Goal: Task Accomplishment & Management: Manage account settings

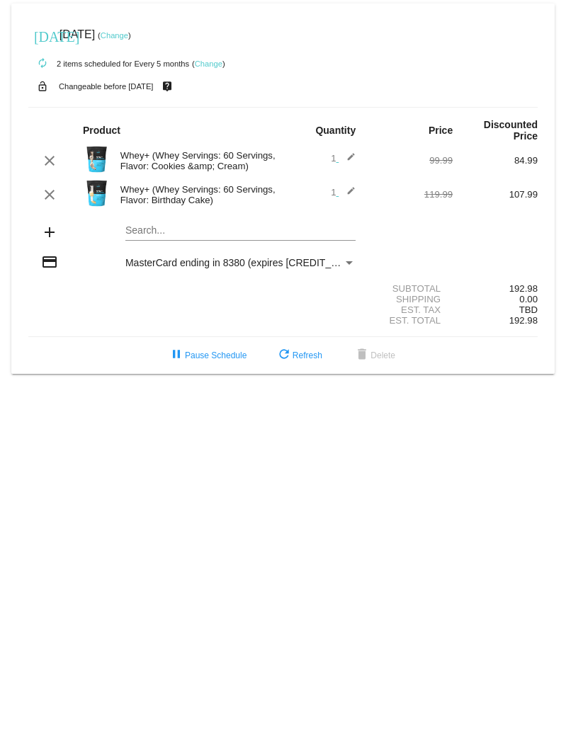
click at [128, 38] on link "Change" at bounding box center [115, 35] width 28 height 8
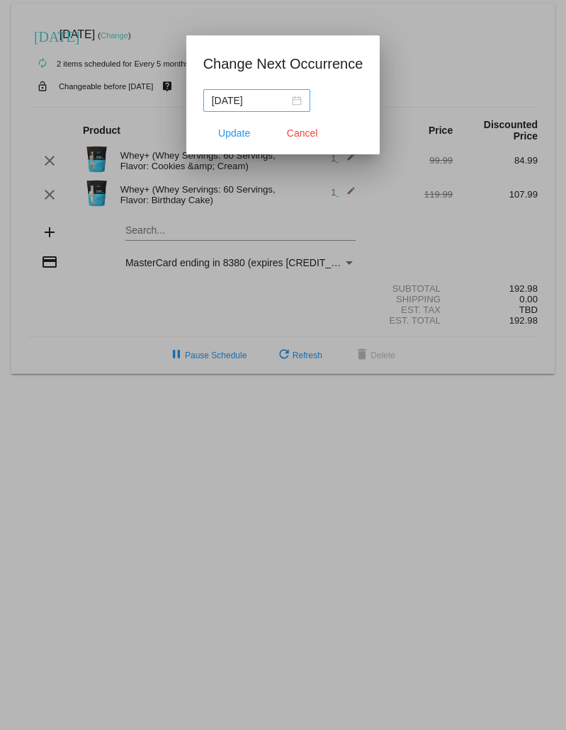
click at [295, 101] on div "[DATE]" at bounding box center [257, 101] width 90 height 16
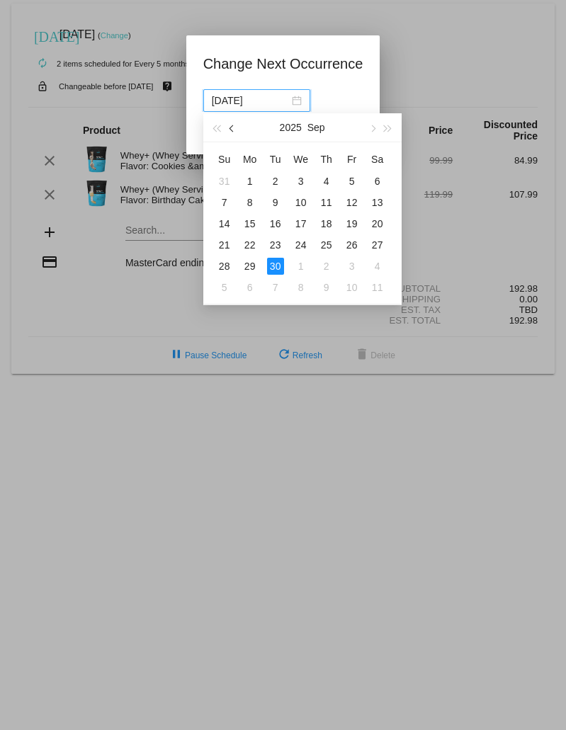
click at [228, 127] on button "button" at bounding box center [232, 127] width 16 height 28
click at [329, 246] on div "21" at bounding box center [326, 245] width 17 height 17
type input "[DATE]"
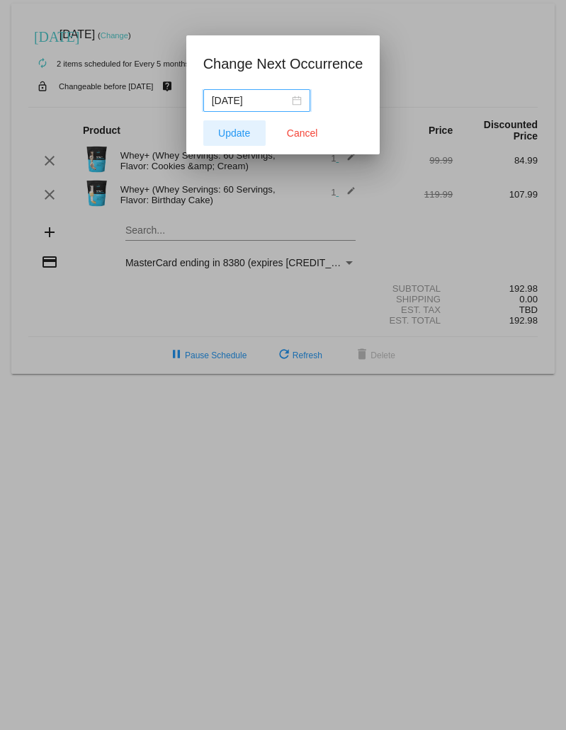
click at [220, 128] on span "Update" at bounding box center [234, 132] width 32 height 11
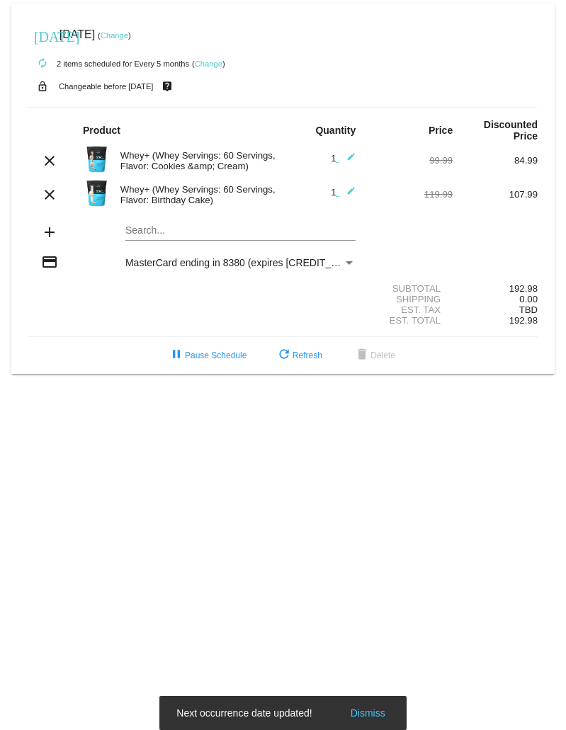
click at [351, 193] on mat-icon "edit" at bounding box center [346, 194] width 17 height 17
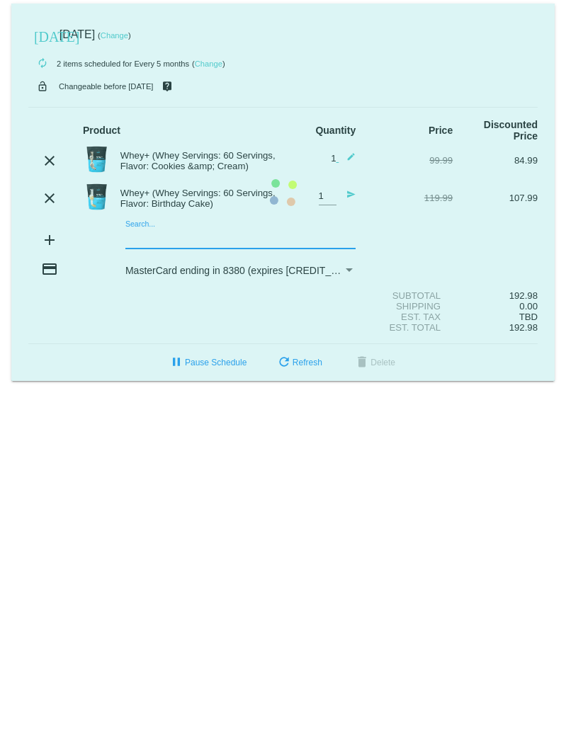
click at [140, 239] on mat-card "[DATE] [DATE] ( Change ) autorenew 2 items scheduled for Every 5 months ( Chang…" at bounding box center [282, 192] width 543 height 377
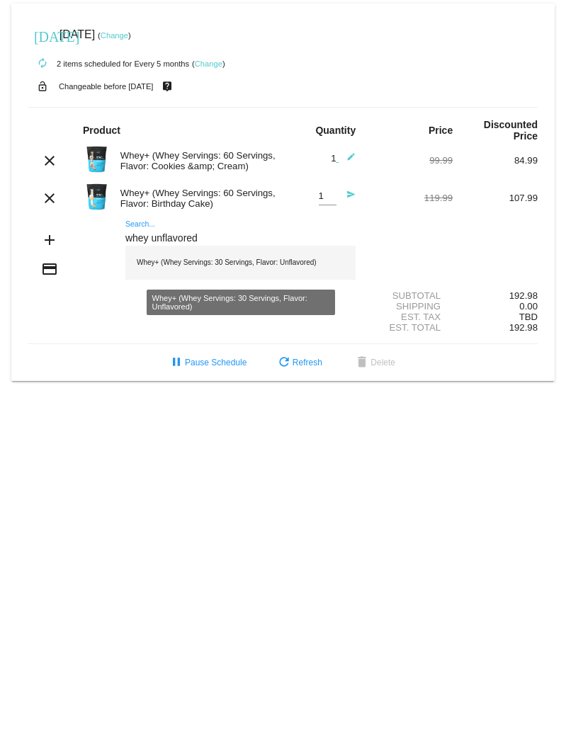
type input "whey unflavored"
click at [174, 259] on div "Whey+ (Whey Servings: 30 Servings, Flavor: Unflavored)" at bounding box center [240, 263] width 230 height 34
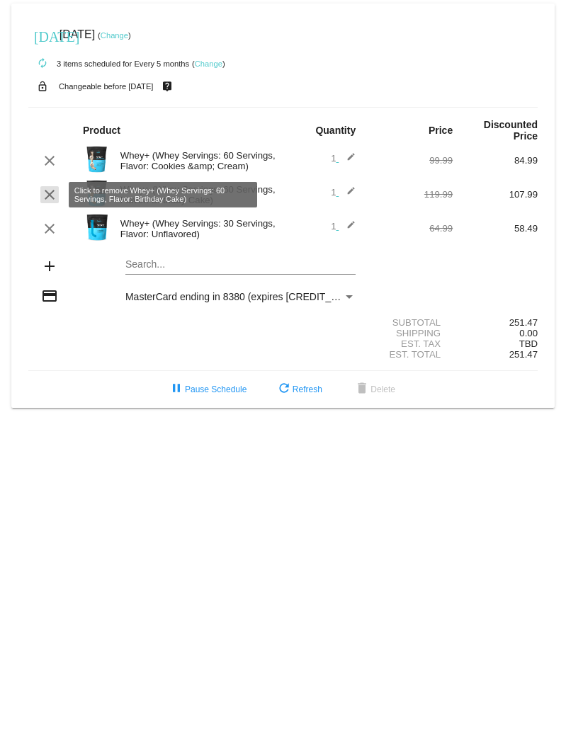
click at [52, 191] on mat-icon "clear" at bounding box center [49, 194] width 17 height 17
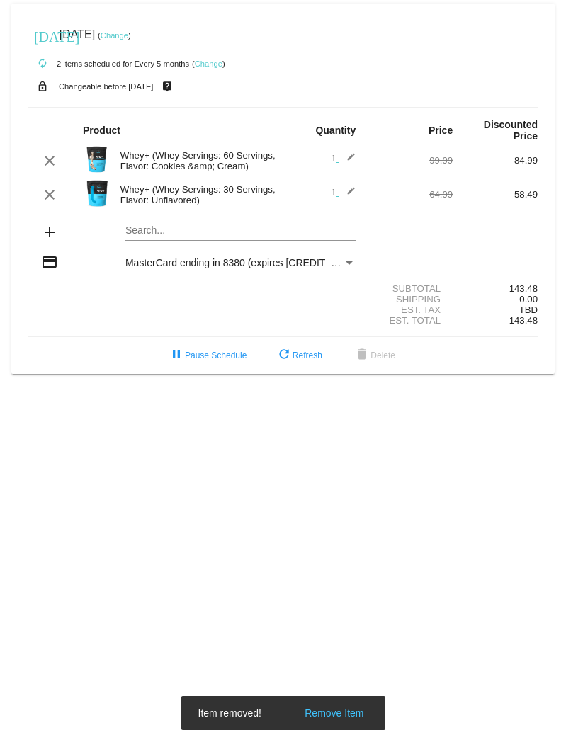
click at [176, 265] on span "MasterCard ending in 8380 (expires [CREDIT_CARD_DATA])" at bounding box center [260, 262] width 271 height 11
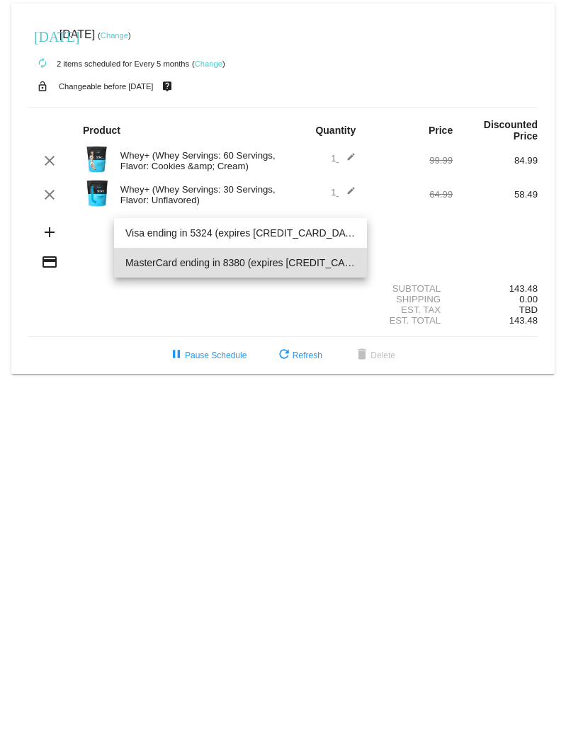
click at [96, 232] on div at bounding box center [283, 365] width 566 height 730
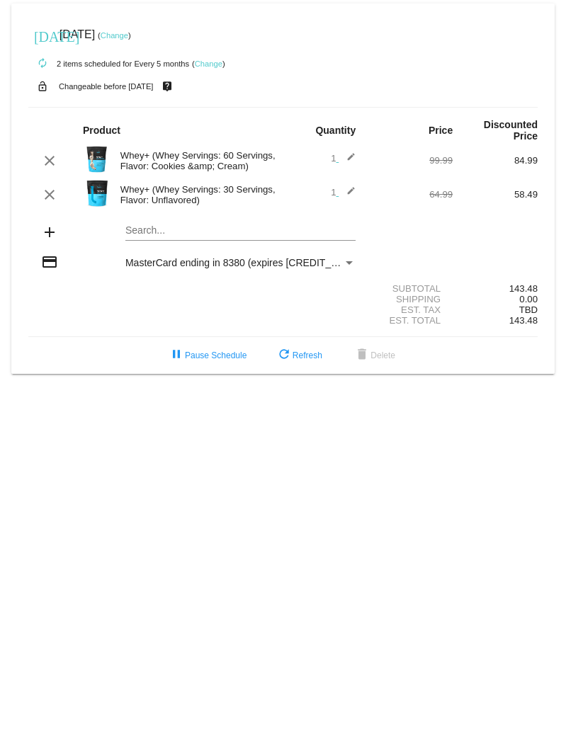
click at [198, 229] on mat-card "[DATE] [DATE] ( Change ) autorenew 2 items scheduled for Every 5 months ( Chang…" at bounding box center [282, 189] width 543 height 370
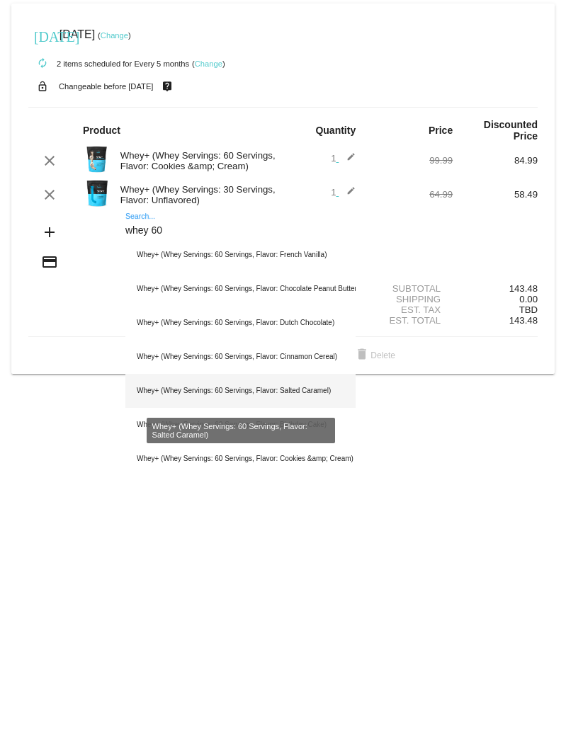
type input "whey 60"
click at [207, 384] on div "Whey+ (Whey Servings: 60 Servings, Flavor: Salted Caramel)" at bounding box center [240, 391] width 230 height 34
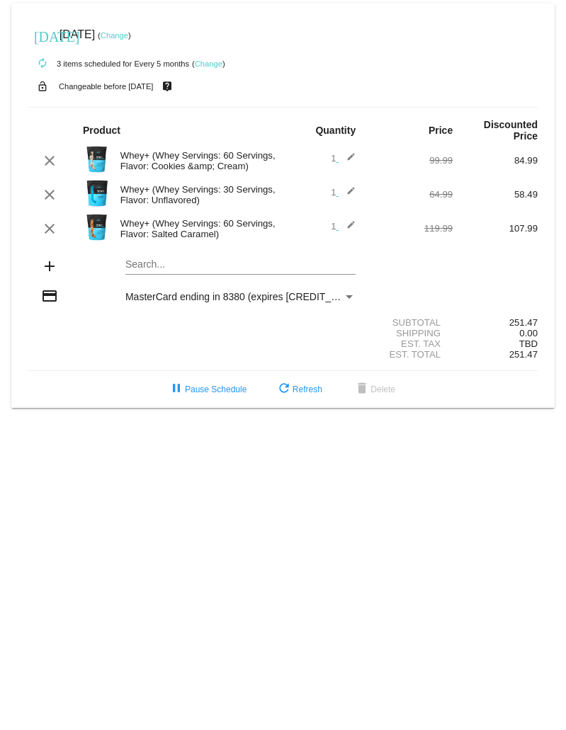
click at [190, 261] on mat-card "[DATE] [DATE] ( Change ) autorenew 3 items scheduled for Every 5 months ( Chang…" at bounding box center [282, 206] width 543 height 404
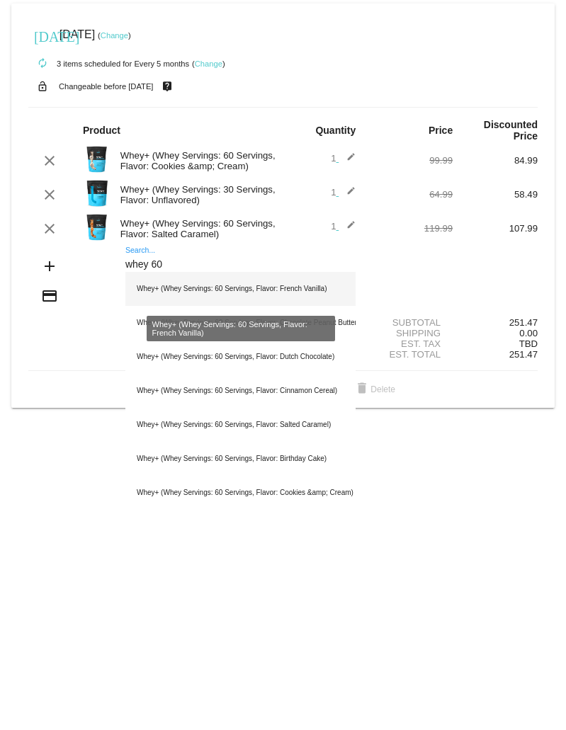
type input "whey 60"
click at [195, 288] on div "Whey+ (Whey Servings: 60 Servings, Flavor: French Vanilla)" at bounding box center [240, 289] width 230 height 34
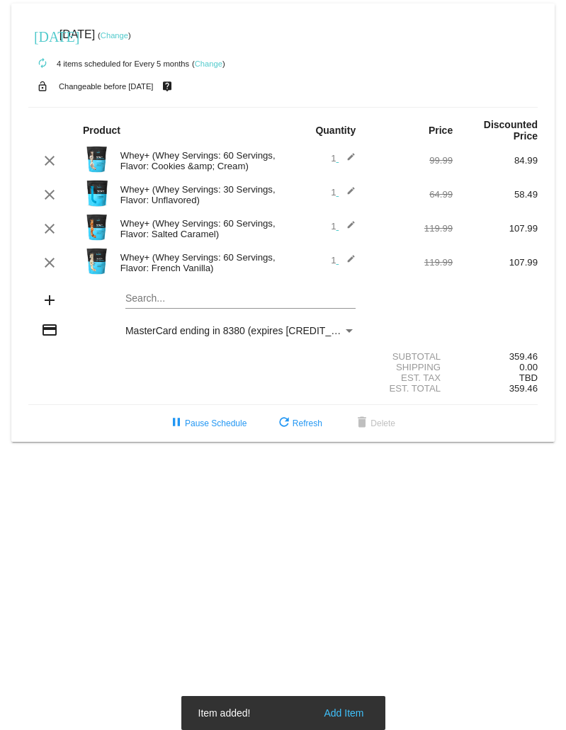
click at [172, 303] on mat-card "[DATE] [DATE] ( Change ) autorenew 4 items scheduled for Every 5 months ( Chang…" at bounding box center [282, 223] width 543 height 438
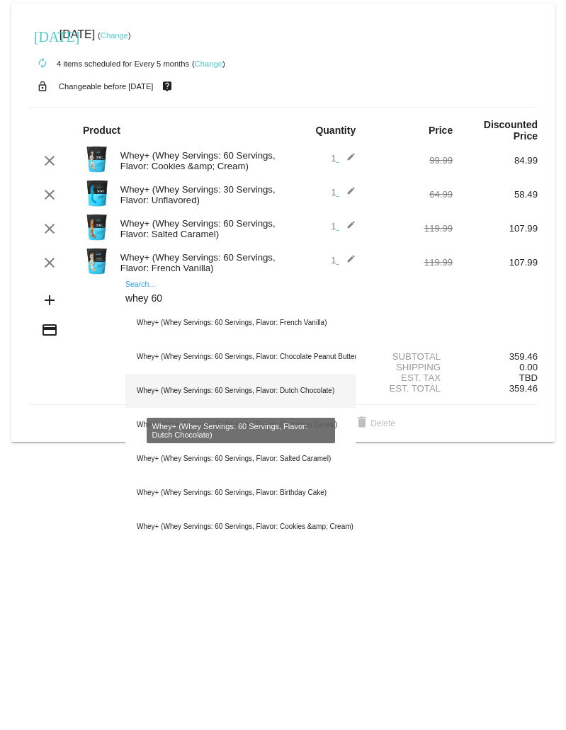
type input "whey 60"
click at [186, 383] on div "Whey+ (Whey Servings: 60 Servings, Flavor: Dutch Chocolate)" at bounding box center [240, 391] width 230 height 34
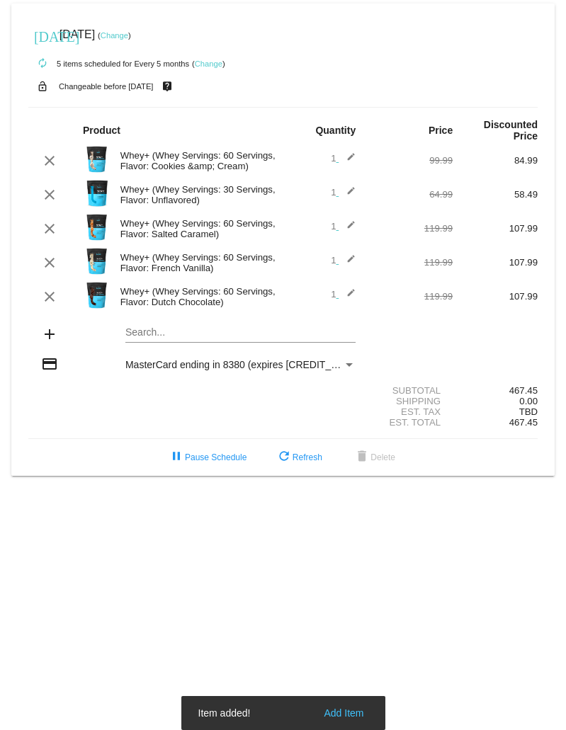
click at [172, 329] on mat-card "[DATE] [DATE] ( Change ) autorenew 5 items scheduled for Every 5 months ( Chang…" at bounding box center [282, 240] width 543 height 472
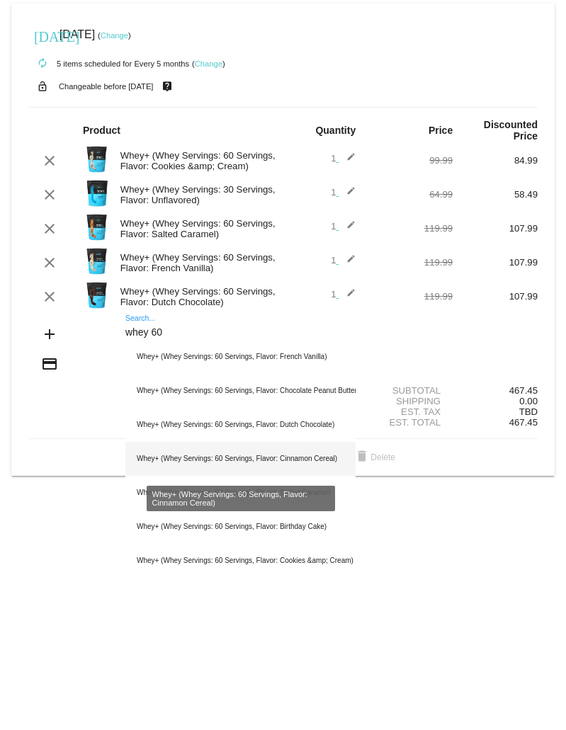
type input "whey 60"
click at [179, 453] on div "Whey+ (Whey Servings: 60 Servings, Flavor: Cinnamon Cereal)" at bounding box center [240, 459] width 230 height 34
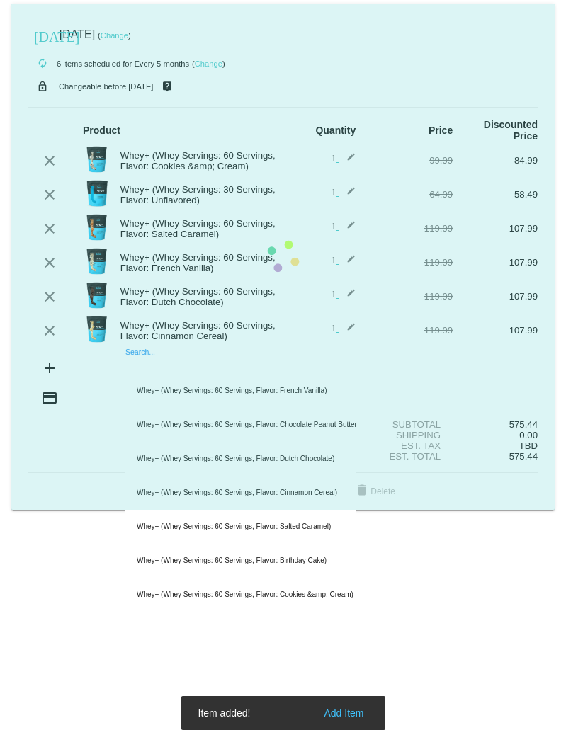
click at [160, 363] on mat-card "[DATE] [DATE] ( Change ) autorenew 6 items scheduled for Every 5 months ( Chang…" at bounding box center [282, 257] width 543 height 506
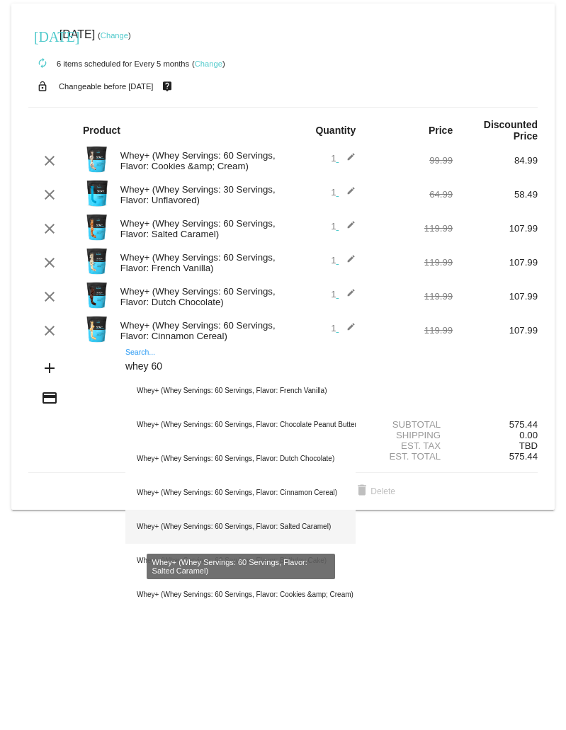
type input "whey 60"
click at [274, 530] on div "Whey+ (Whey Servings: 60 Servings, Flavor: Salted Caramel)" at bounding box center [240, 527] width 230 height 34
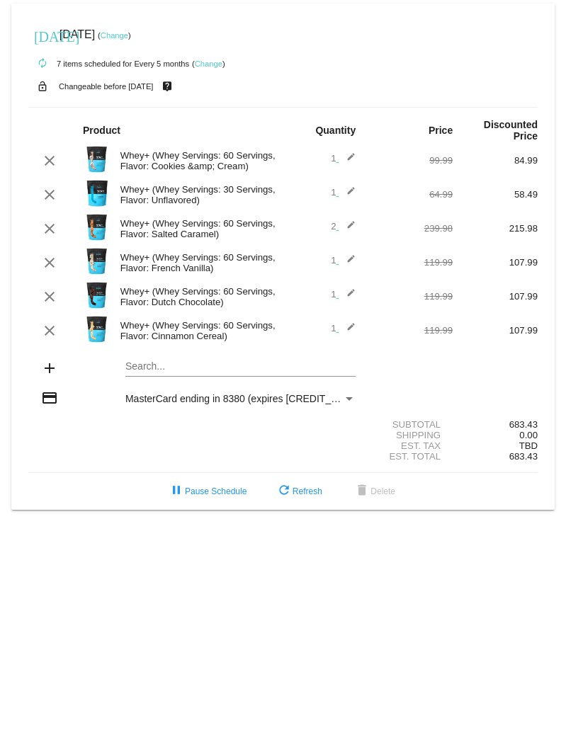
click at [346, 224] on mat-icon "edit" at bounding box center [346, 228] width 17 height 17
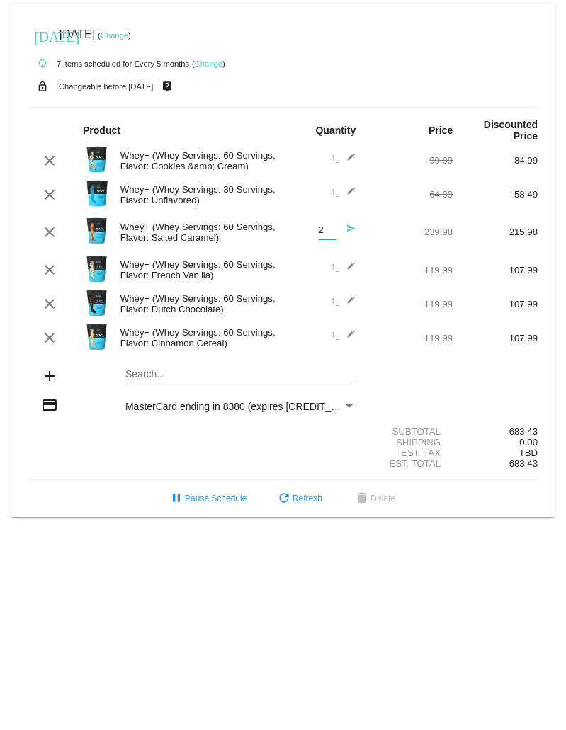
click at [323, 230] on input "2" at bounding box center [328, 230] width 18 height 11
type input "1"
click at [331, 234] on input "1" at bounding box center [328, 230] width 18 height 11
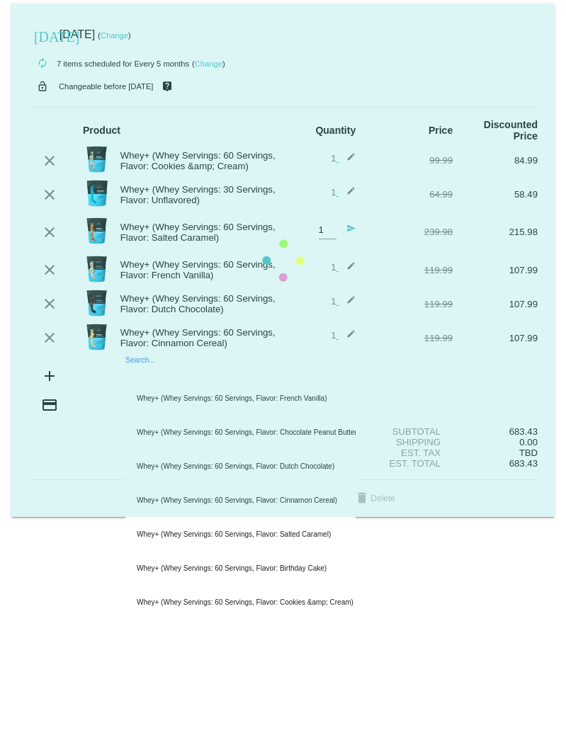
click at [236, 378] on mat-card "[DATE] [DATE] ( Change ) autorenew 7 items scheduled for Every 5 months ( Chang…" at bounding box center [282, 260] width 543 height 513
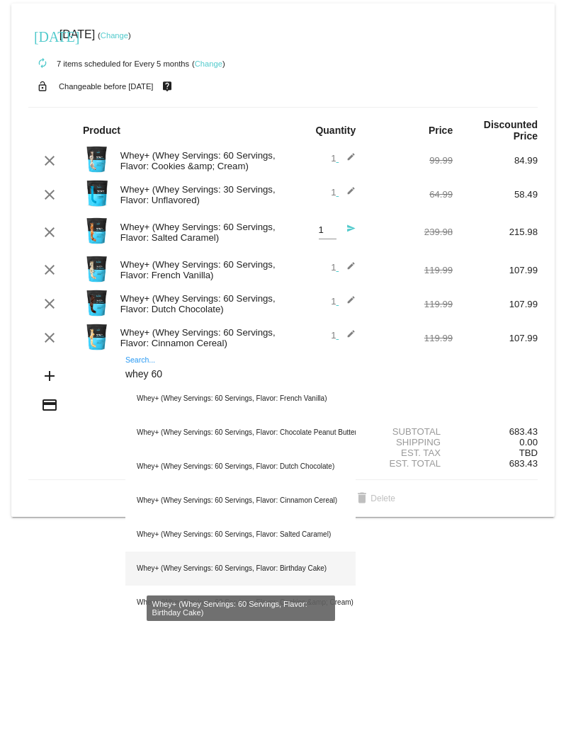
type input "whey 60"
click at [241, 578] on div "Whey+ (Whey Servings: 60 Servings, Flavor: Birthday Cake)" at bounding box center [240, 569] width 230 height 34
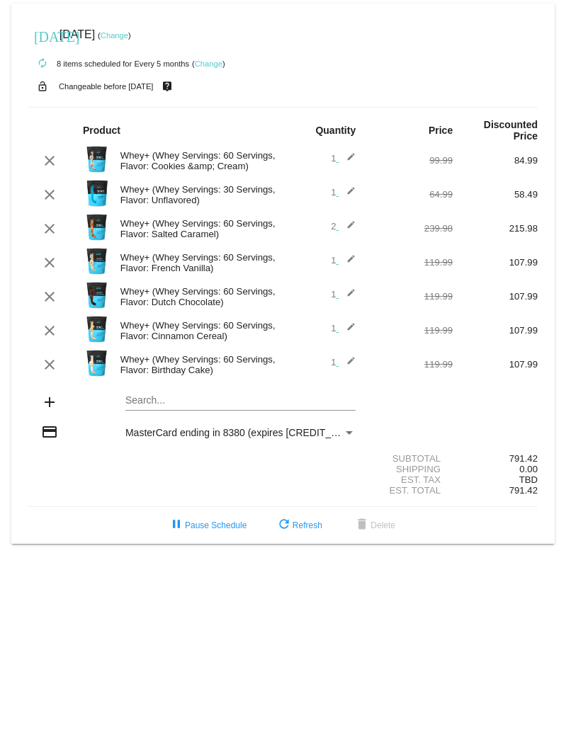
click at [351, 226] on mat-icon "edit" at bounding box center [346, 228] width 17 height 17
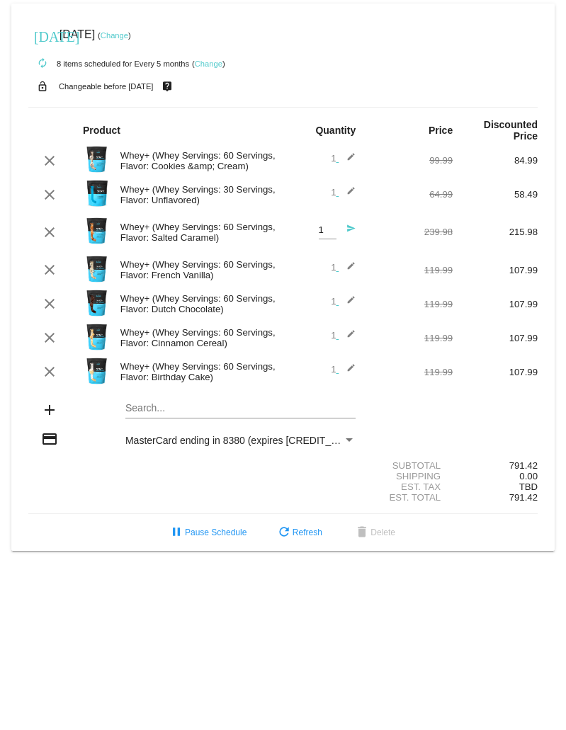
type input "1"
click at [328, 233] on input "1" at bounding box center [328, 230] width 18 height 11
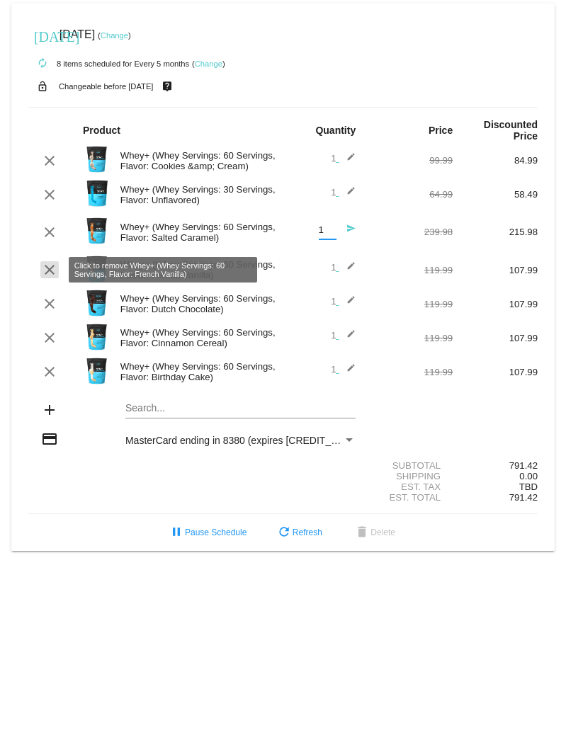
click at [46, 272] on mat-icon "clear" at bounding box center [49, 269] width 17 height 17
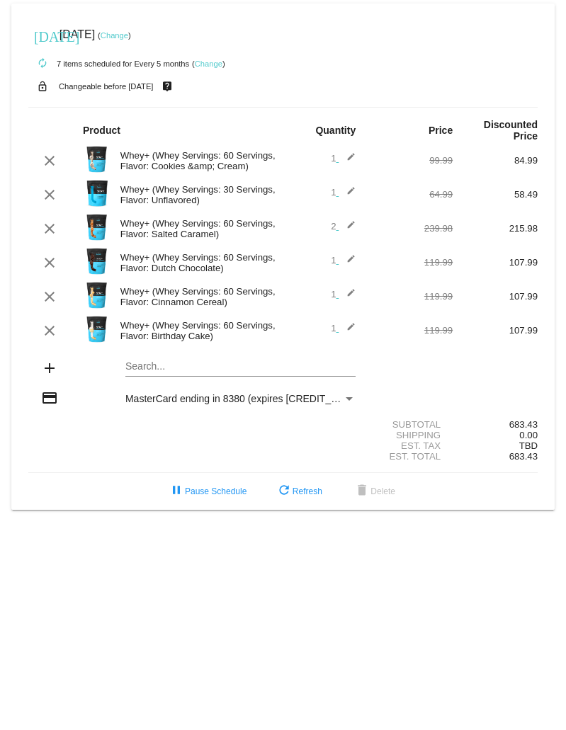
click at [349, 221] on mat-icon "edit" at bounding box center [346, 228] width 17 height 17
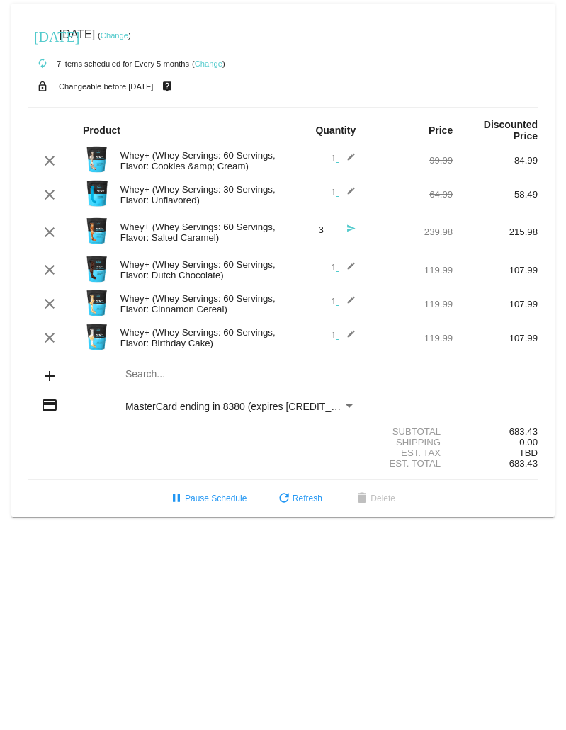
click at [330, 229] on input "3" at bounding box center [328, 230] width 18 height 11
click at [333, 235] on input "2" at bounding box center [328, 230] width 18 height 11
type input "1"
click at [333, 235] on input "1" at bounding box center [328, 230] width 18 height 11
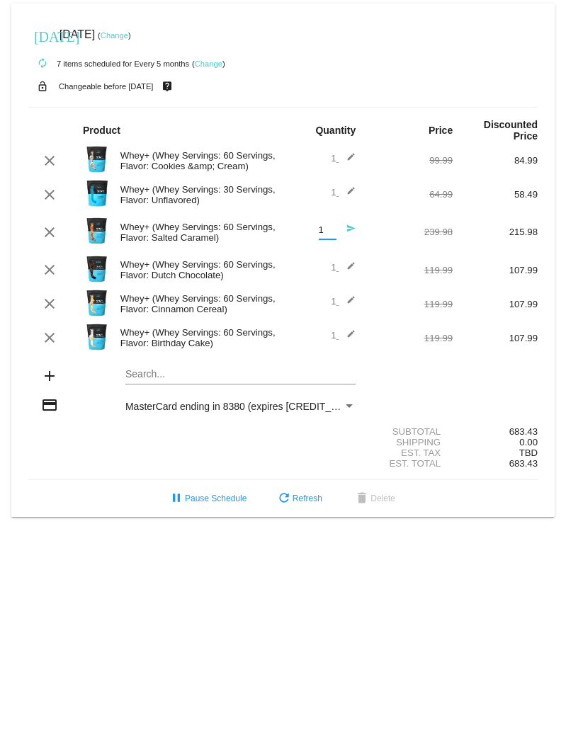
click at [347, 232] on mat-icon "send" at bounding box center [346, 232] width 17 height 17
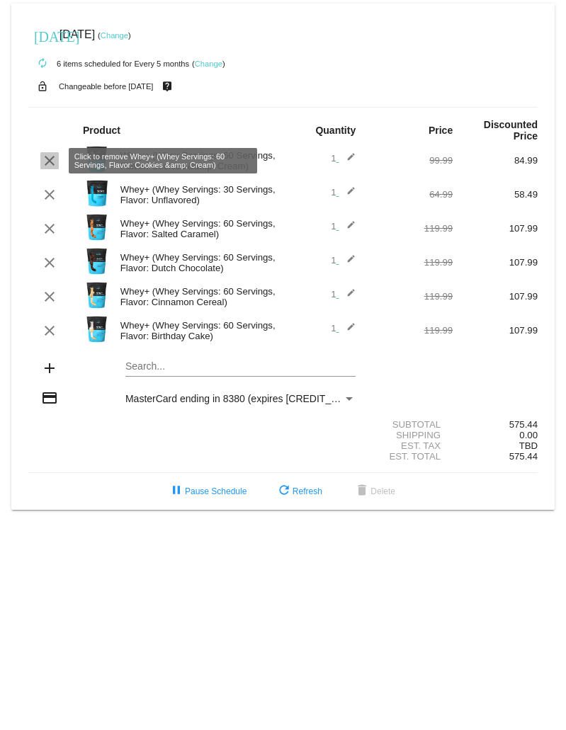
click at [52, 161] on mat-icon "clear" at bounding box center [49, 160] width 17 height 17
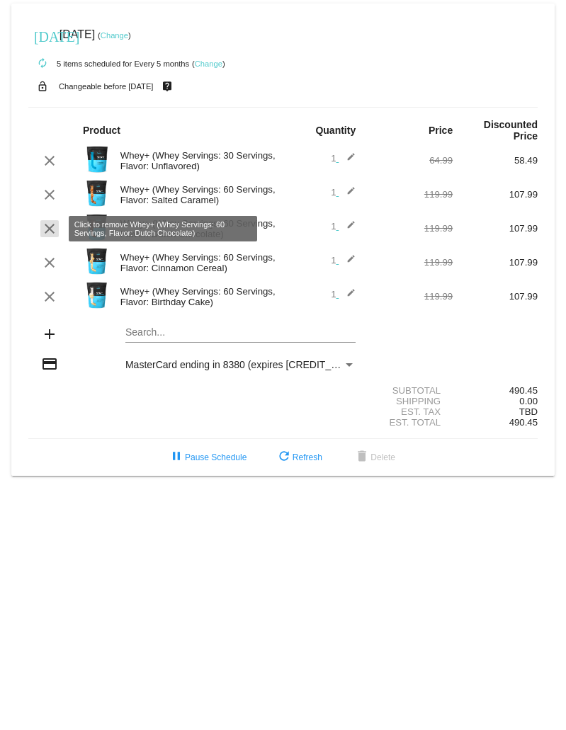
click at [52, 232] on mat-icon "clear" at bounding box center [49, 228] width 17 height 17
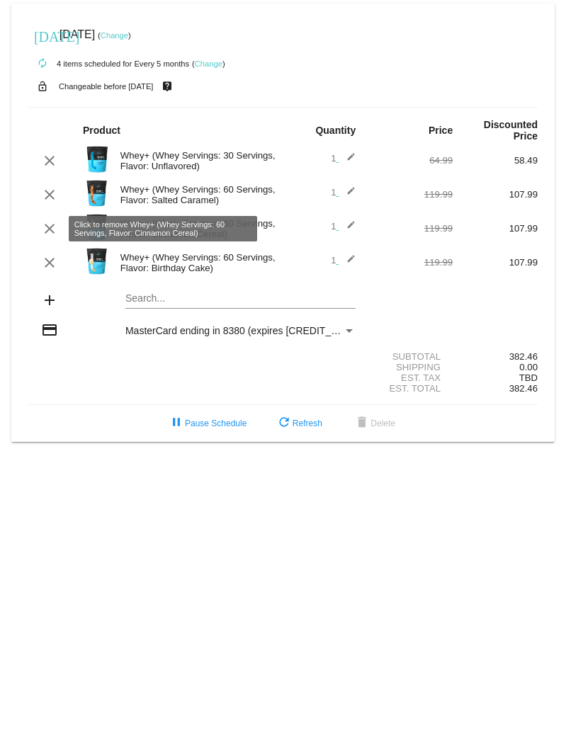
click at [52, 232] on mat-icon "clear" at bounding box center [49, 228] width 17 height 17
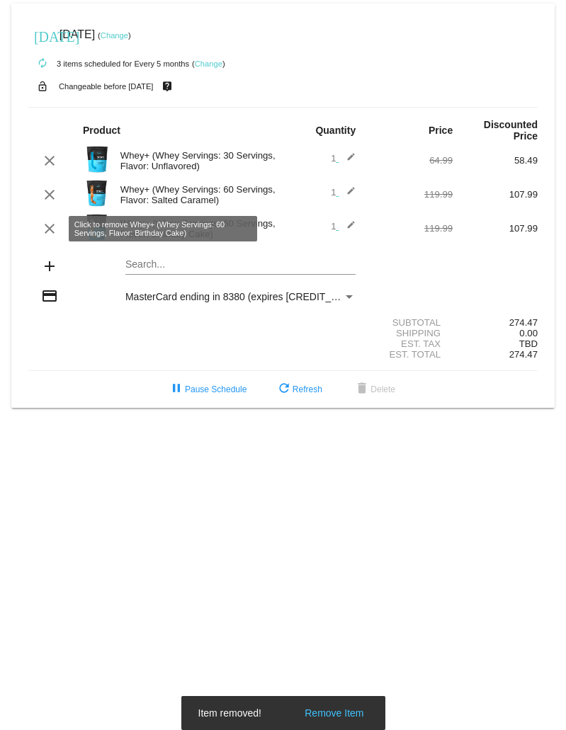
click at [52, 232] on mat-icon "clear" at bounding box center [49, 228] width 17 height 17
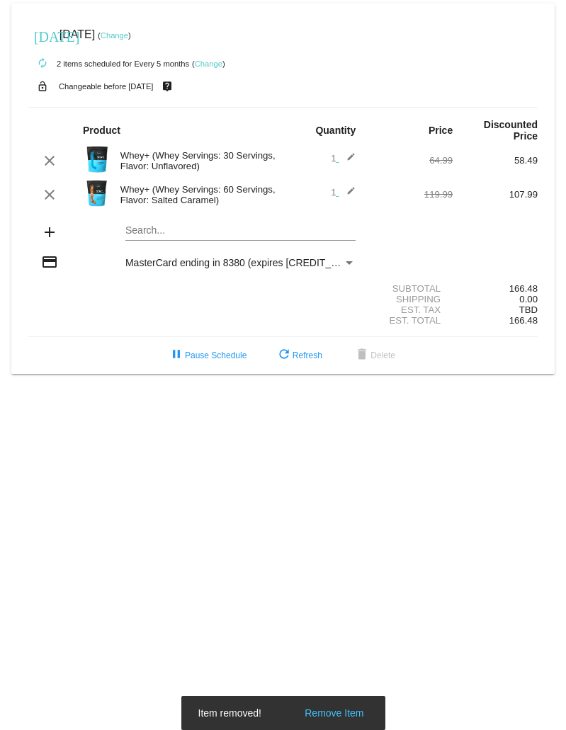
click at [169, 229] on mat-card "[DATE] [DATE] ( Change ) autorenew 2 items scheduled for Every 5 months ( Chang…" at bounding box center [282, 189] width 543 height 370
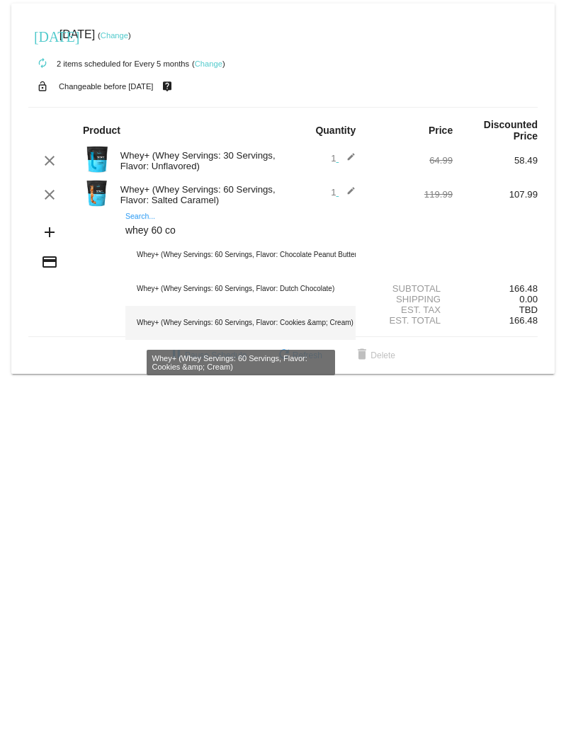
type input "whey 60 co"
click at [183, 319] on div "Whey+ (Whey Servings: 60 Servings, Flavor: Cookies &amp; Cream)" at bounding box center [240, 323] width 230 height 34
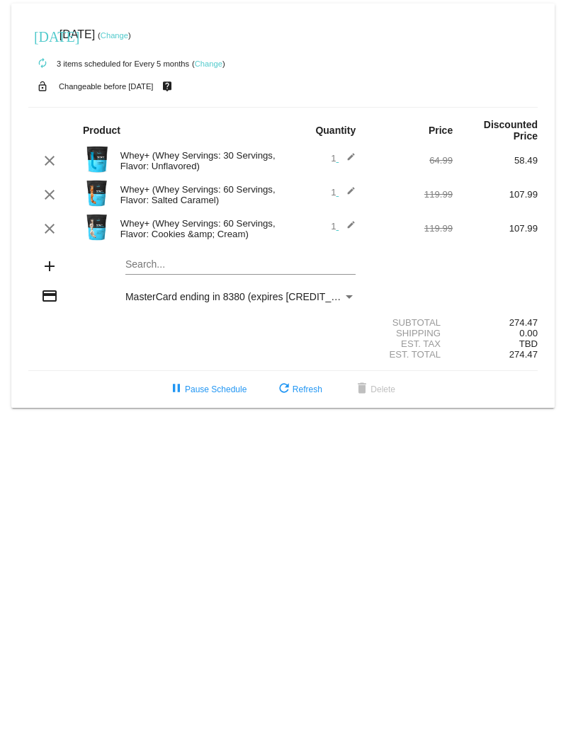
click at [201, 308] on section "Subtotal 274.47 Shipping 0.00 Est. Tax TBD Est. Total 274.47" at bounding box center [282, 339] width 509 height 64
click at [203, 300] on span "MasterCard ending in 8380 (expires [CREDIT_CARD_DATA])" at bounding box center [260, 296] width 271 height 11
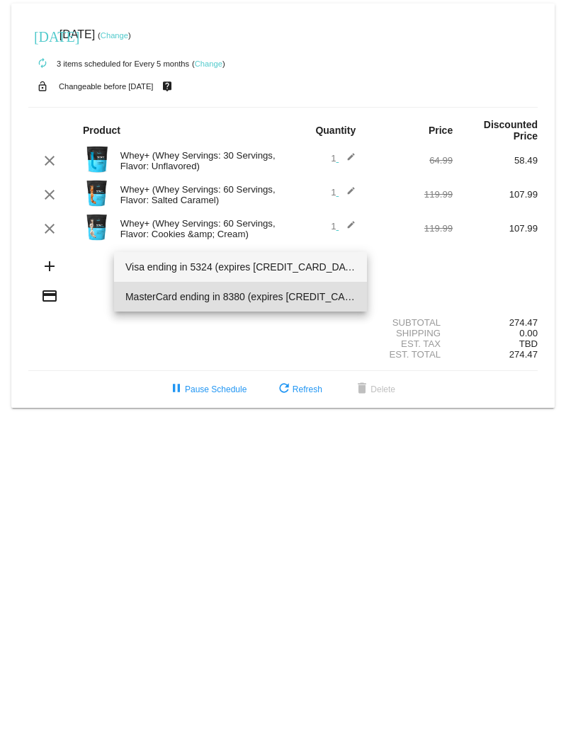
click at [203, 269] on span "Visa ending in 5324 (expires [CREDIT_CARD_DATA])" at bounding box center [240, 267] width 230 height 30
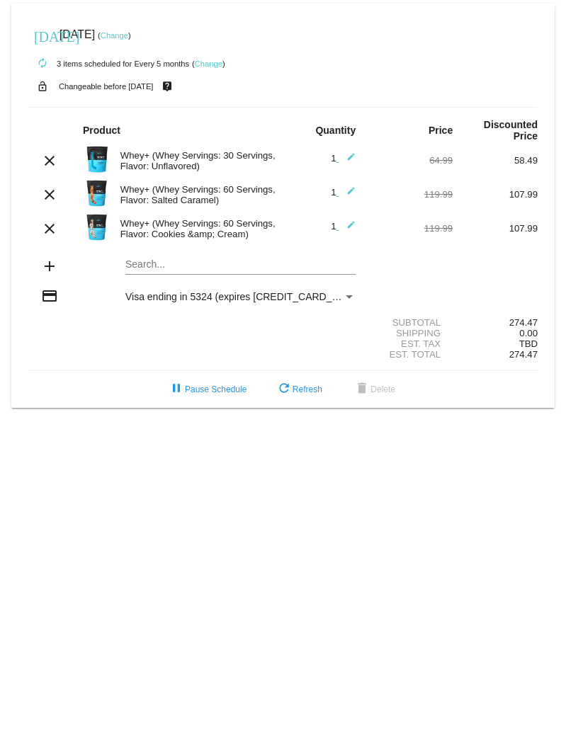
click at [234, 290] on div "credit_card Visa ending in 5324 (expires [CREDIT_CARD_DATA])" at bounding box center [282, 297] width 509 height 19
click at [234, 304] on div "credit_card Visa ending in 5324 (expires [CREDIT_CARD_DATA])" at bounding box center [282, 297] width 509 height 19
click at [232, 297] on span "Visa ending in 5324 (expires [CREDIT_CARD_DATA])" at bounding box center [243, 296] width 237 height 11
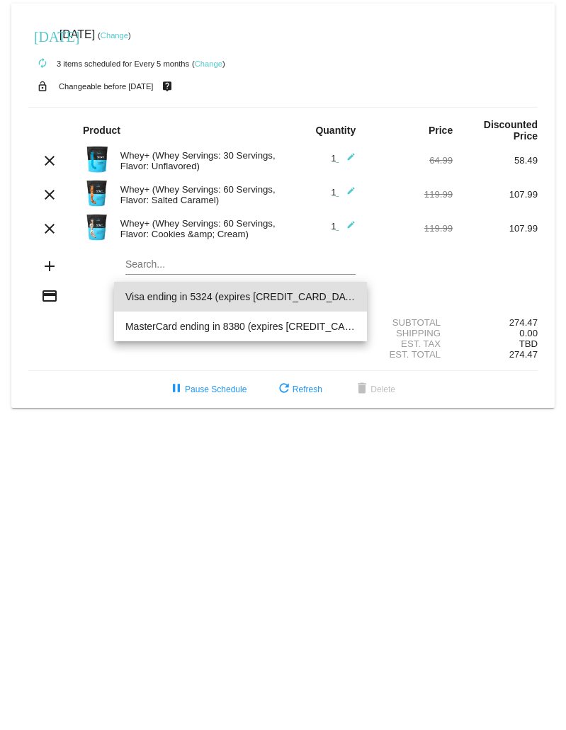
click at [90, 381] on div at bounding box center [283, 365] width 566 height 730
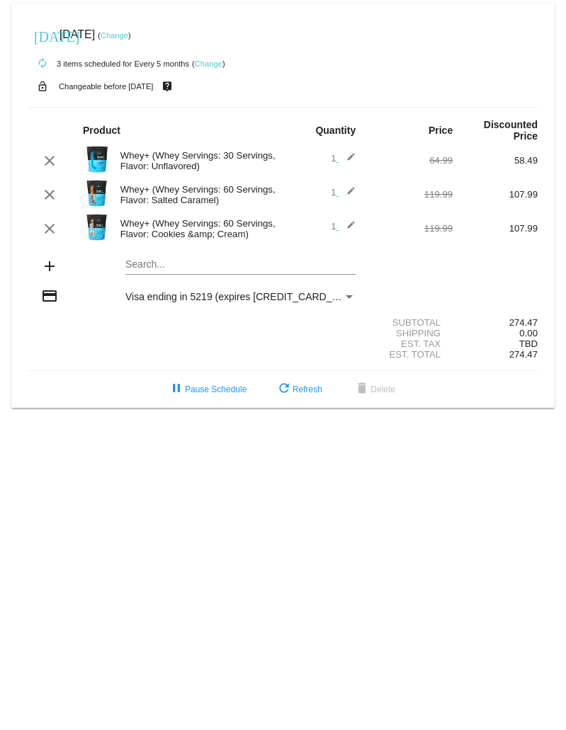
click at [210, 65] on link "Change" at bounding box center [209, 63] width 28 height 8
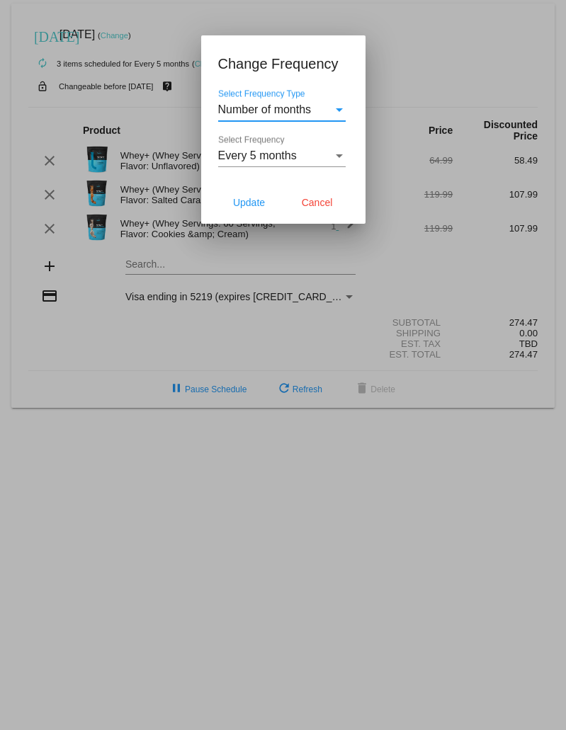
click at [276, 159] on span "Every 5 months" at bounding box center [257, 155] width 79 height 12
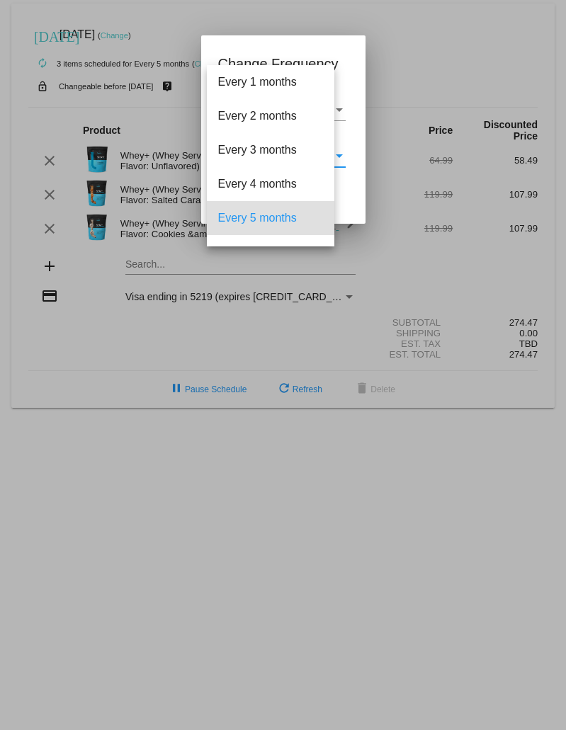
scroll to position [62, 0]
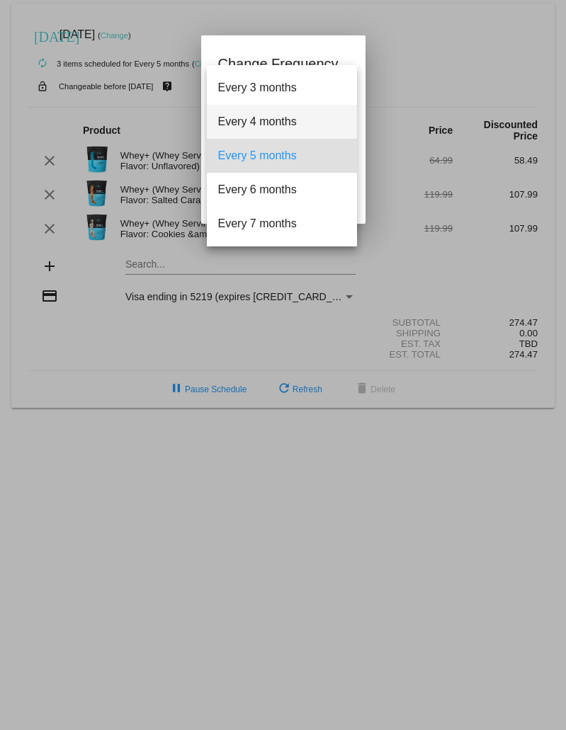
click at [265, 125] on span "Every 4 months" at bounding box center [281, 122] width 127 height 34
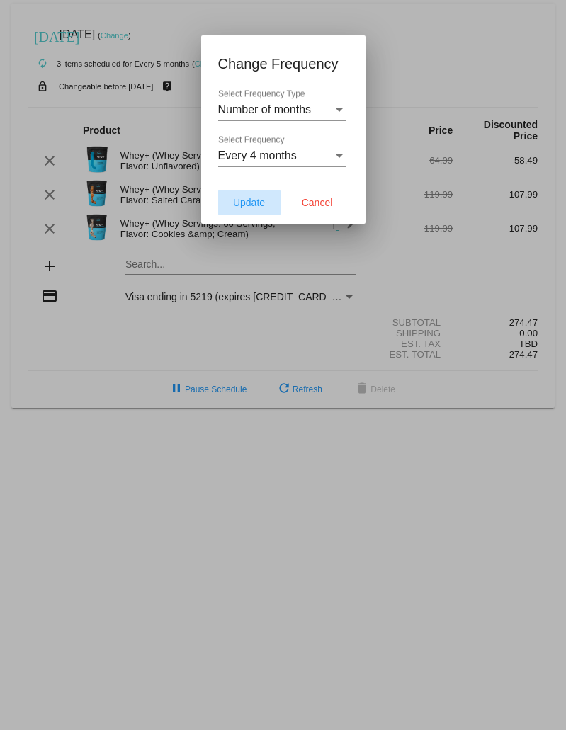
click at [234, 207] on span "Update" at bounding box center [249, 202] width 32 height 11
